Goal: Find specific page/section: Find specific page/section

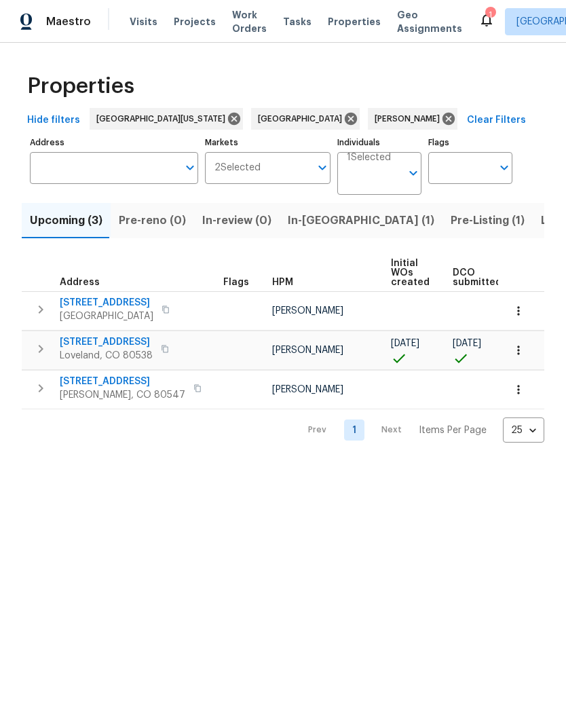
click at [321, 218] on span "In-[GEOGRAPHIC_DATA] (1)" at bounding box center [361, 220] width 147 height 19
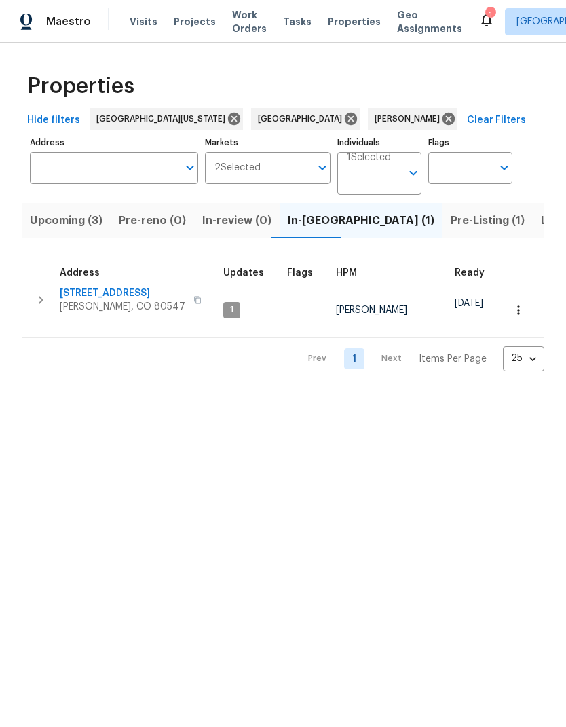
click at [50, 232] on button "Upcoming (3)" at bounding box center [66, 220] width 89 height 35
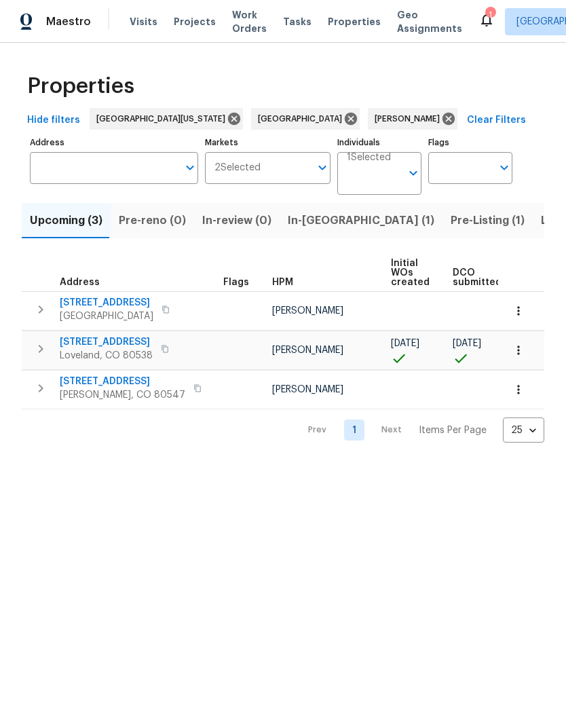
click at [169, 352] on icon "button" at bounding box center [165, 349] width 8 height 8
click at [168, 348] on icon "button" at bounding box center [165, 349] width 7 height 7
click at [169, 348] on icon "button" at bounding box center [165, 349] width 8 height 8
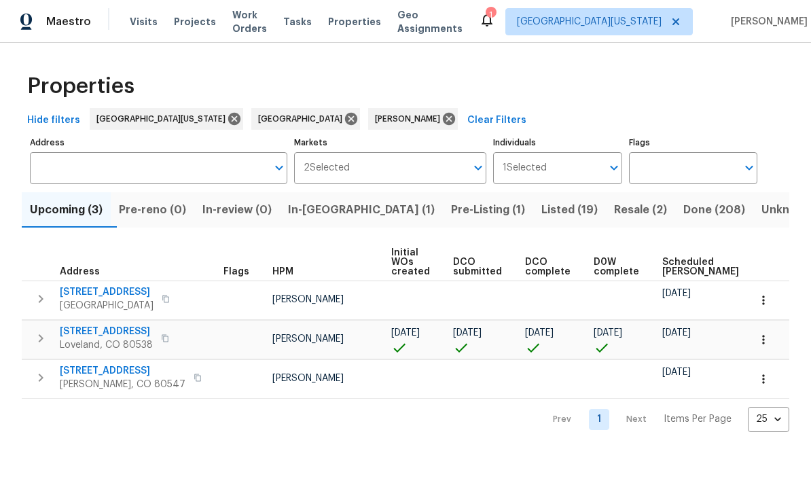
click at [566, 208] on span "Resale (2)" at bounding box center [640, 209] width 53 height 19
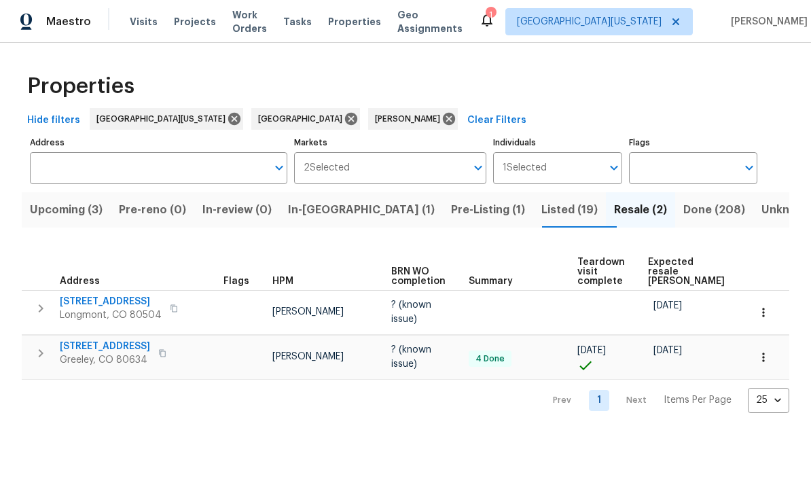
click at [566, 260] on span "Expected resale [PERSON_NAME]" at bounding box center [686, 271] width 77 height 29
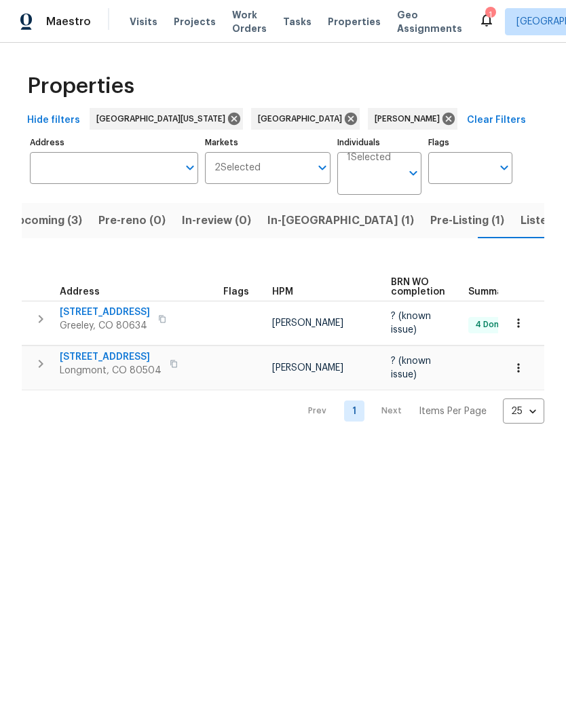
scroll to position [0, 20]
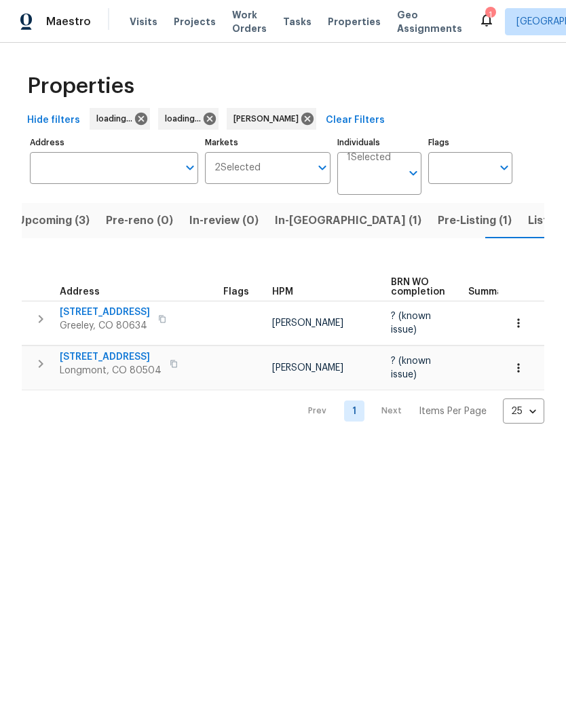
scroll to position [0, 20]
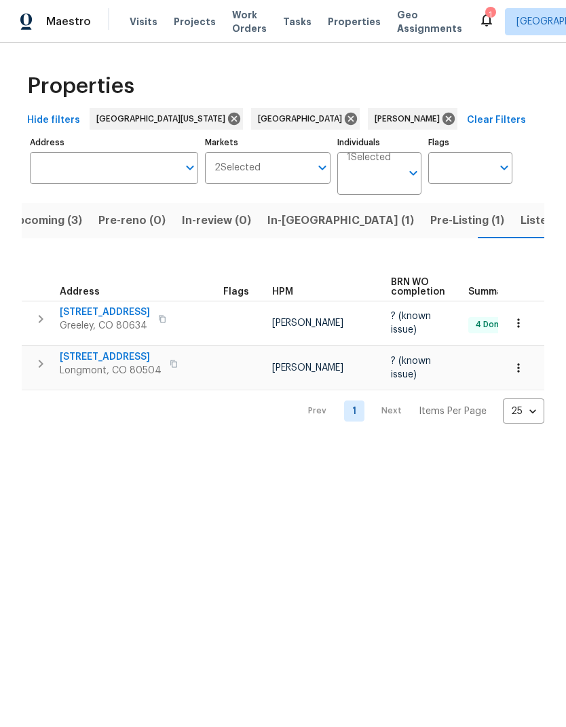
click at [69, 220] on span "Upcoming (3)" at bounding box center [46, 220] width 73 height 19
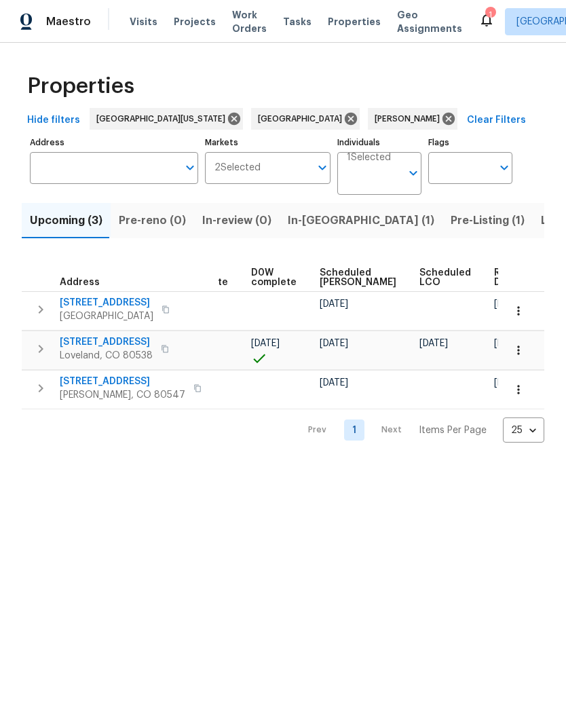
scroll to position [0, 342]
click at [331, 278] on span "Scheduled [PERSON_NAME]" at bounding box center [359, 277] width 77 height 19
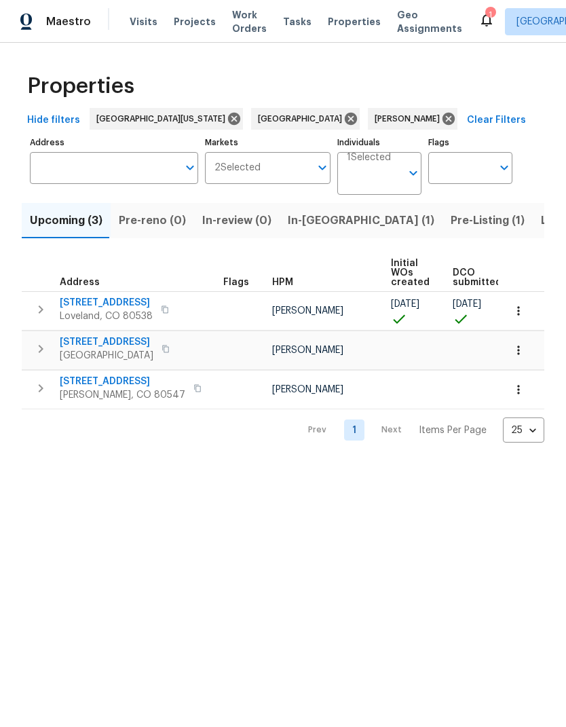
click at [134, 298] on span "[STREET_ADDRESS]" at bounding box center [106, 303] width 93 height 14
click at [124, 300] on span "[STREET_ADDRESS]" at bounding box center [106, 303] width 93 height 14
click at [523, 310] on icon "button" at bounding box center [519, 311] width 14 height 14
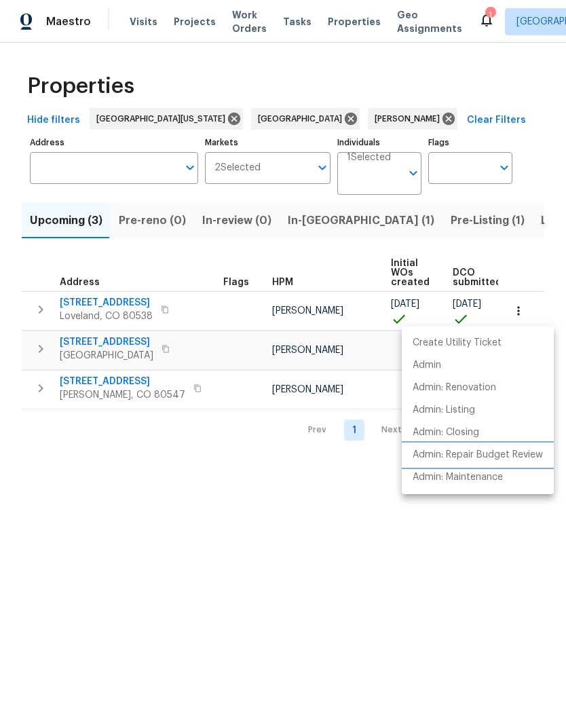
click at [507, 456] on p "Admin: Repair Budget Review" at bounding box center [478, 455] width 130 height 14
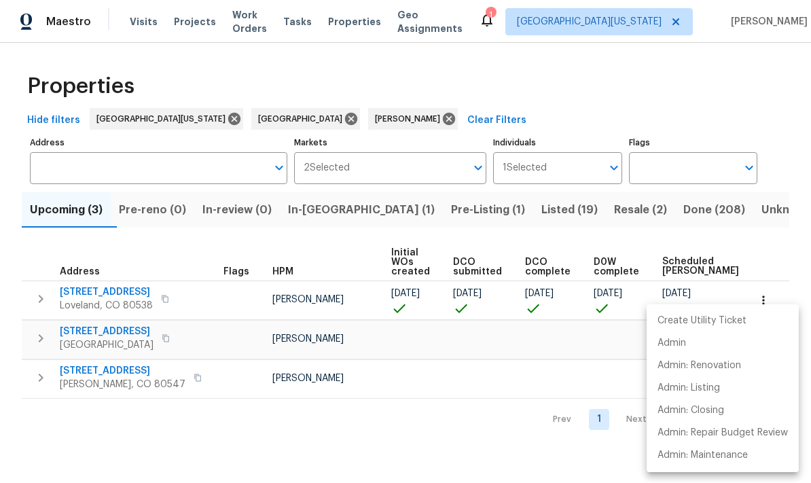
click at [566, 103] on div at bounding box center [405, 241] width 811 height 483
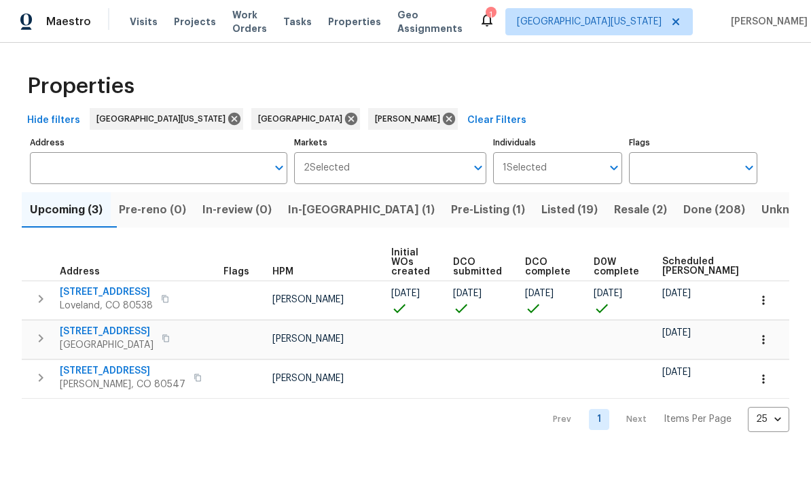
click at [126, 295] on span "[STREET_ADDRESS]" at bounding box center [106, 292] width 93 height 14
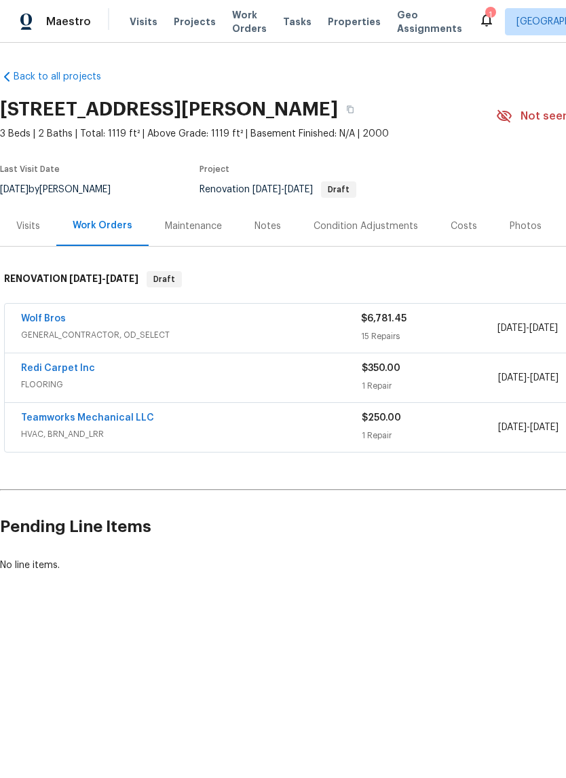
click at [470, 225] on div "Costs" at bounding box center [464, 226] width 26 height 14
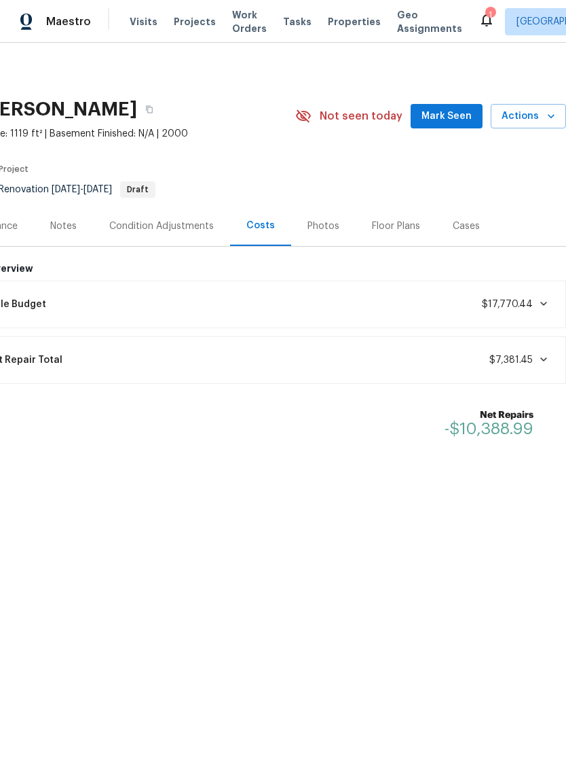
scroll to position [0, 201]
click at [187, 224] on div "Condition Adjustments" at bounding box center [161, 226] width 105 height 14
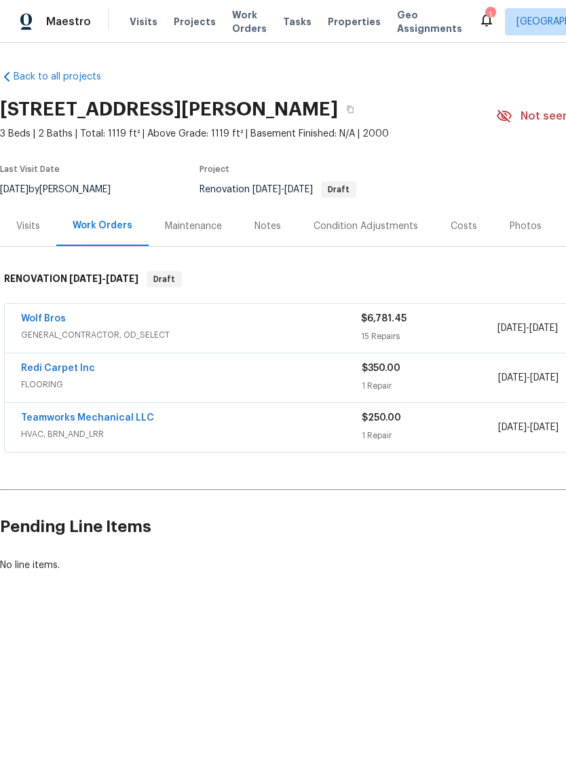
click at [272, 234] on div "Notes" at bounding box center [267, 226] width 59 height 40
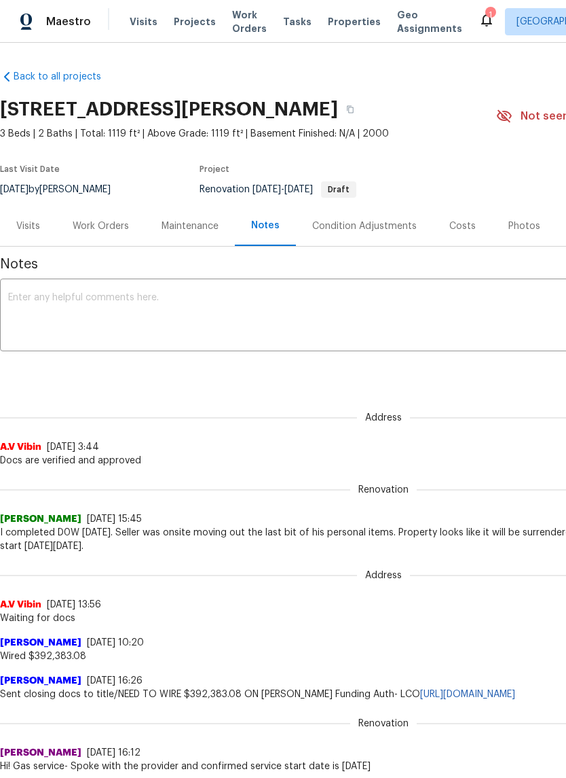
click at [461, 236] on div "Costs" at bounding box center [462, 226] width 59 height 40
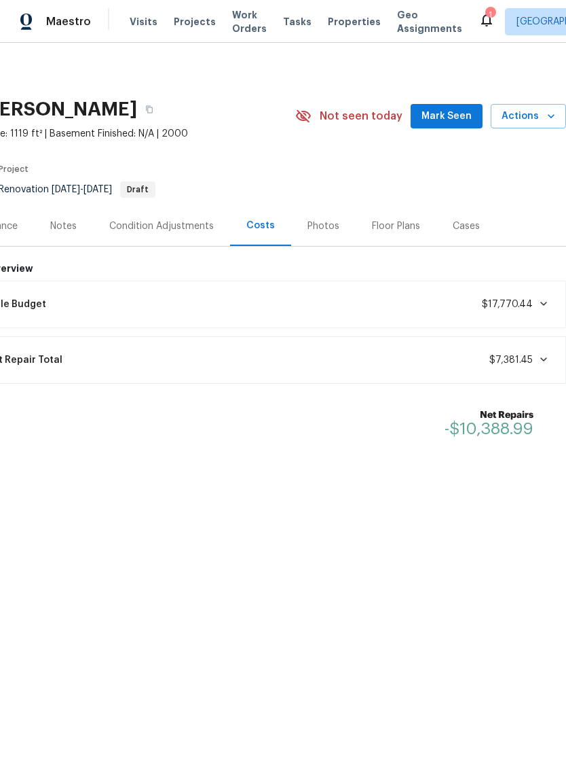
scroll to position [0, 201]
click at [546, 308] on icon at bounding box center [543, 303] width 11 height 11
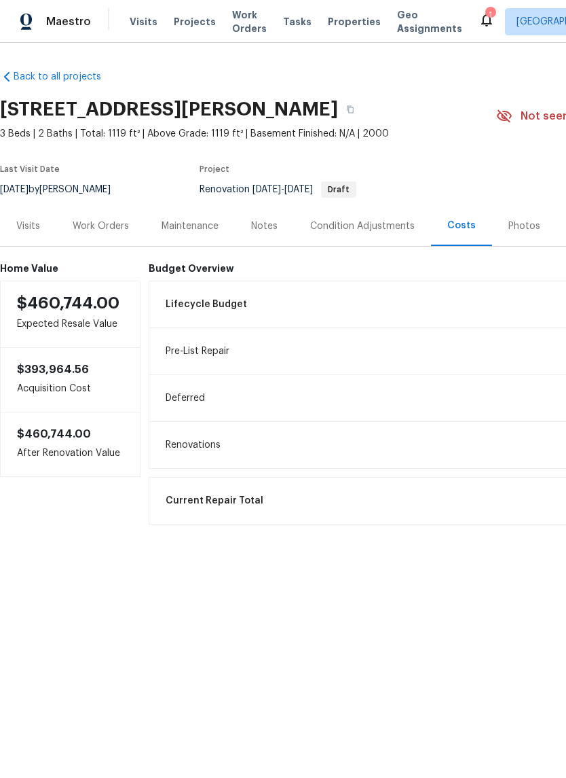
scroll to position [0, 0]
click at [361, 234] on div "Condition Adjustments" at bounding box center [362, 226] width 137 height 40
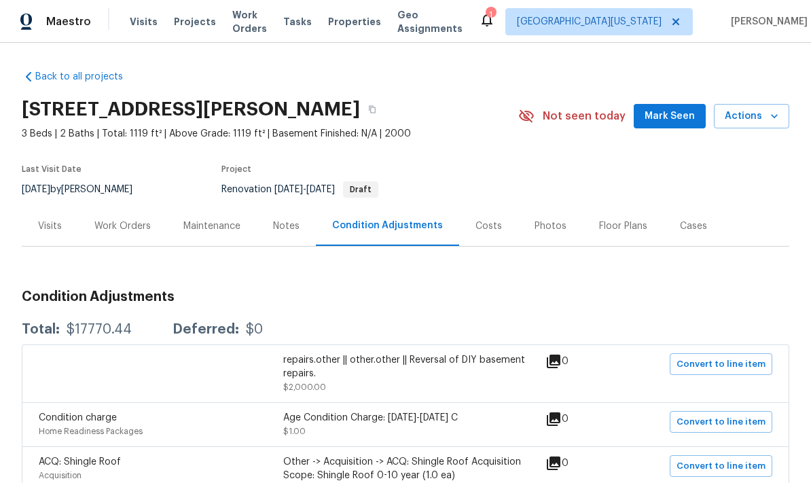
scroll to position [-1, 0]
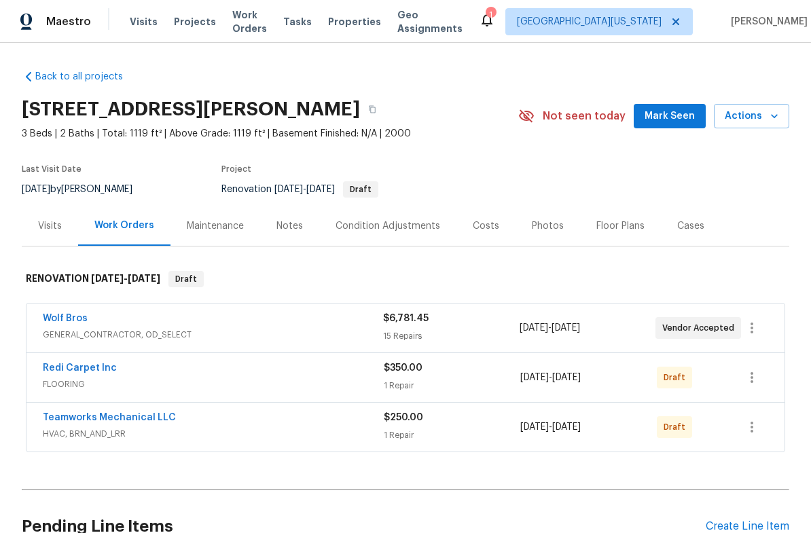
click at [487, 222] on div "Costs" at bounding box center [486, 226] width 26 height 14
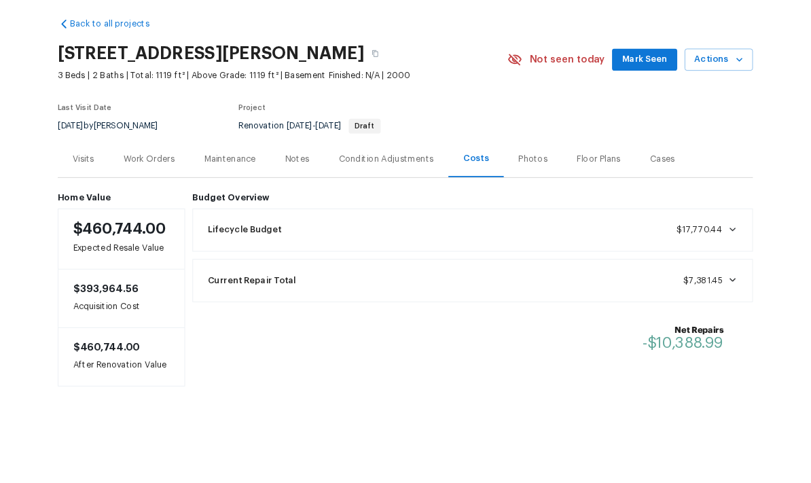
scroll to position [52, 0]
